Goal: Task Accomplishment & Management: Manage account settings

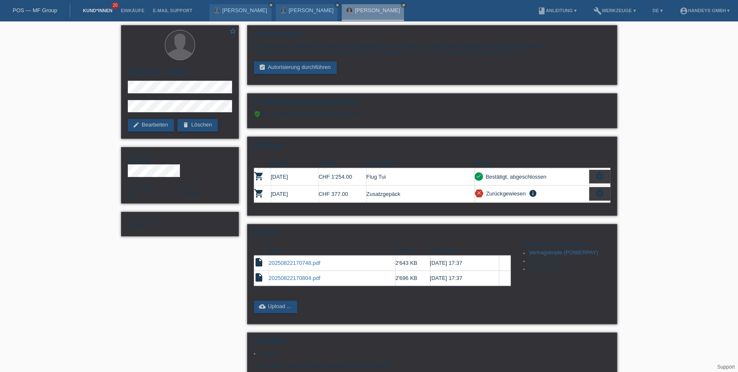
click at [88, 8] on link "Kund*innen" at bounding box center [98, 10] width 38 height 5
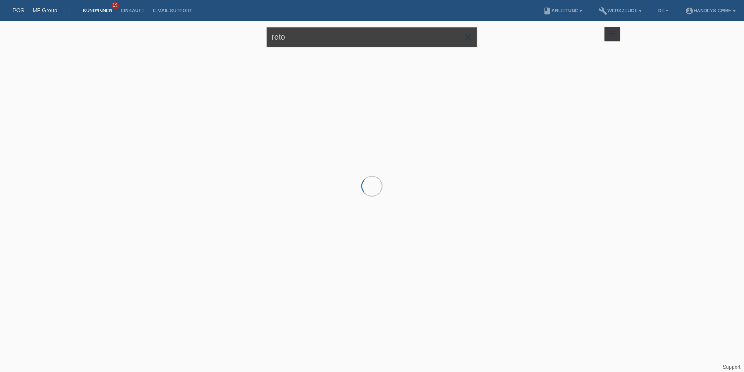
drag, startPoint x: 280, startPoint y: 36, endPoint x: 248, endPoint y: 37, distance: 31.5
click at [248, 37] on div "reto close filter_list view_module Alle Kund*innen anzeigen star Markierte Kund…" at bounding box center [372, 36] width 504 height 30
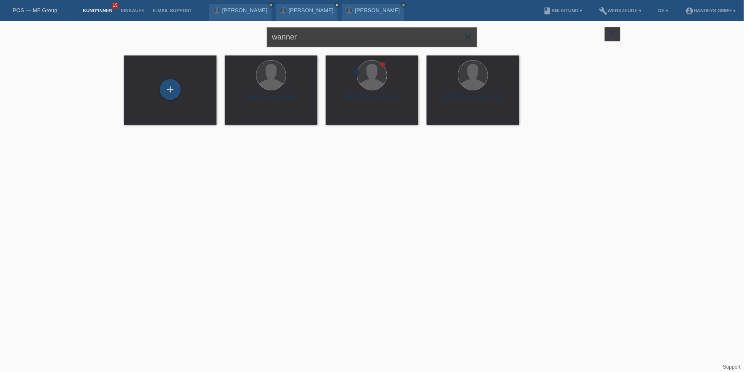
type input "wanner"
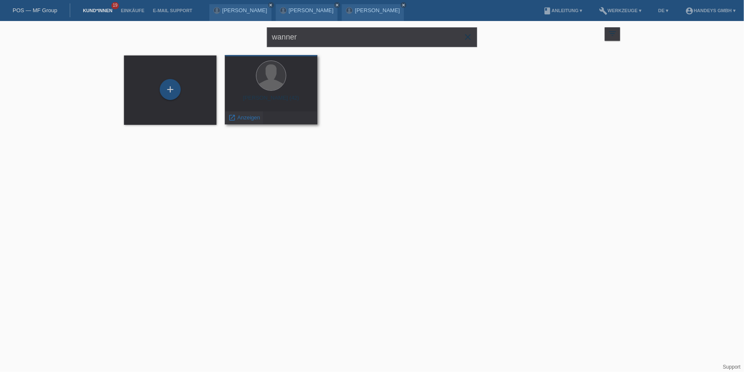
click at [244, 114] on span "Anzeigen" at bounding box center [248, 117] width 23 height 6
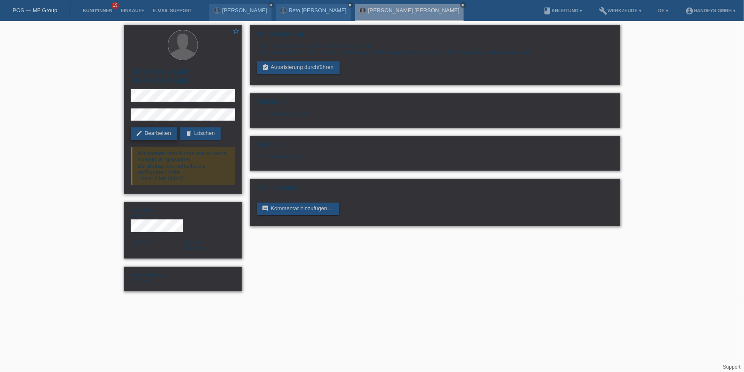
click at [149, 127] on link "edit Bearbeiten" at bounding box center [154, 133] width 46 height 13
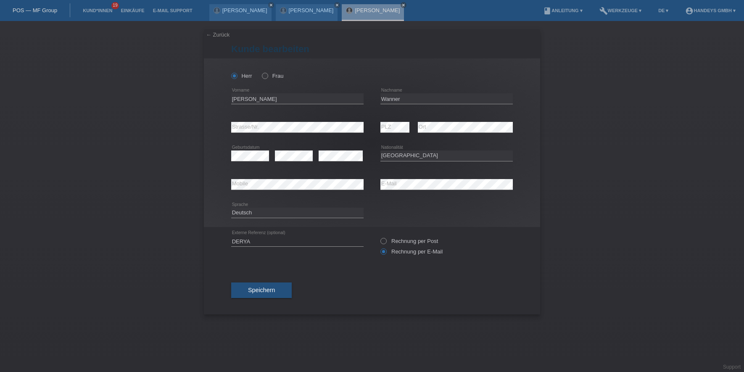
select select "CH"
click at [224, 129] on div "Herr Frau Dominic Pascal error Vorname Wanner error Nachname C" at bounding box center [372, 142] width 336 height 169
click at [371, 183] on div "error Mobile error E-Mail" at bounding box center [372, 184] width 282 height 29
